Goal: Information Seeking & Learning: Learn about a topic

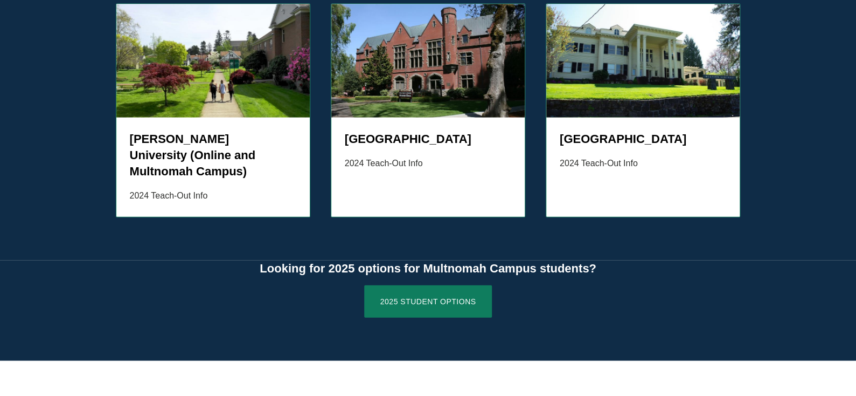
scroll to position [1261, 0]
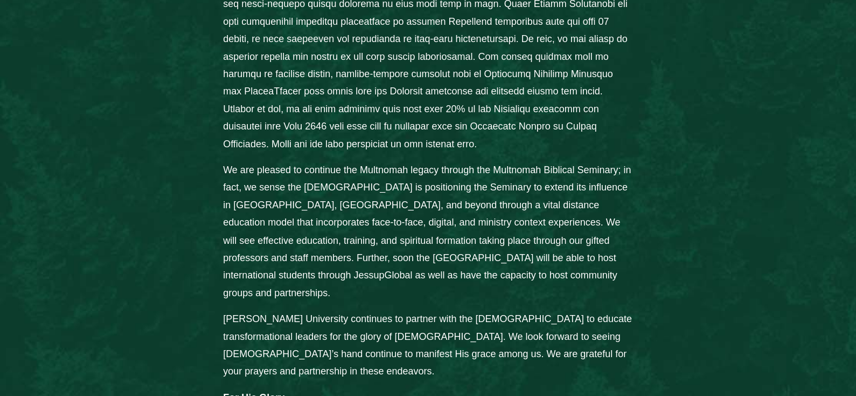
scroll to position [808, 0]
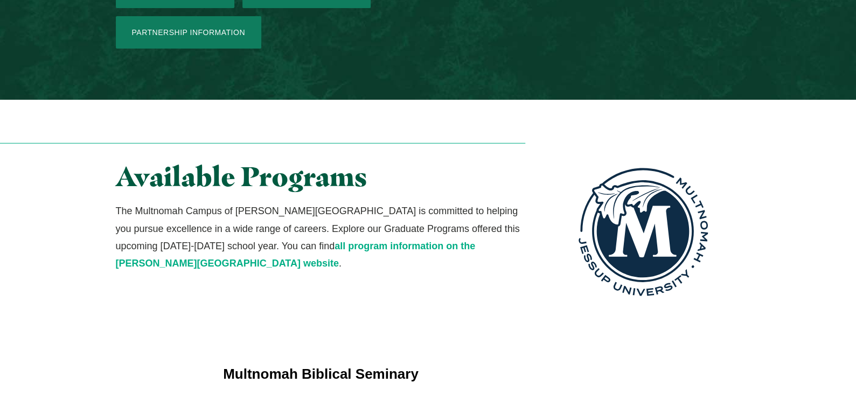
scroll to position [1870, 0]
